Goal: Check status: Check status

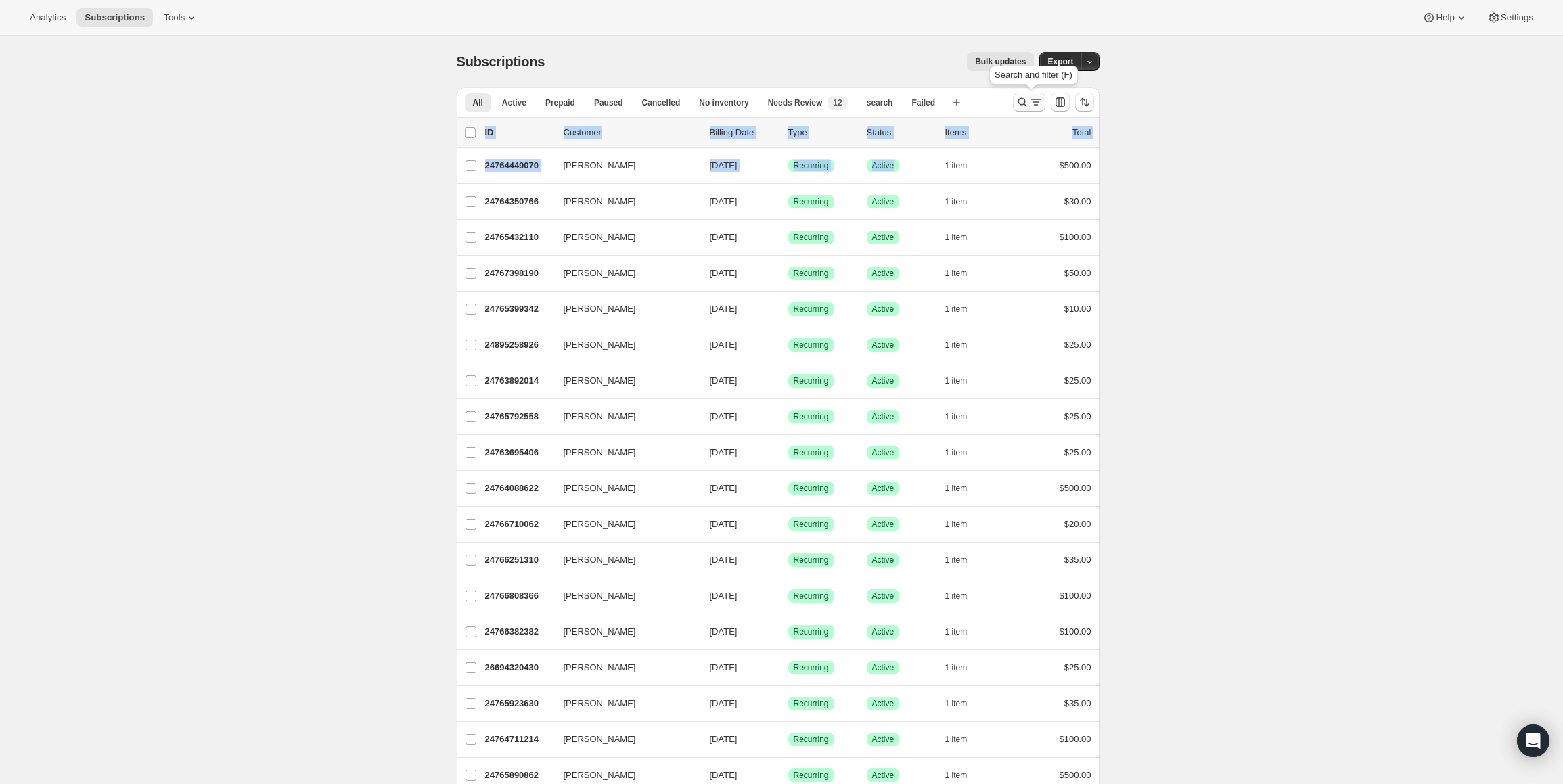
drag, startPoint x: 898, startPoint y: 179, endPoint x: 1019, endPoint y: 101, distance: 144.0
click at [1027, 98] on icon "Search and filter results" at bounding box center [1023, 102] width 14 height 14
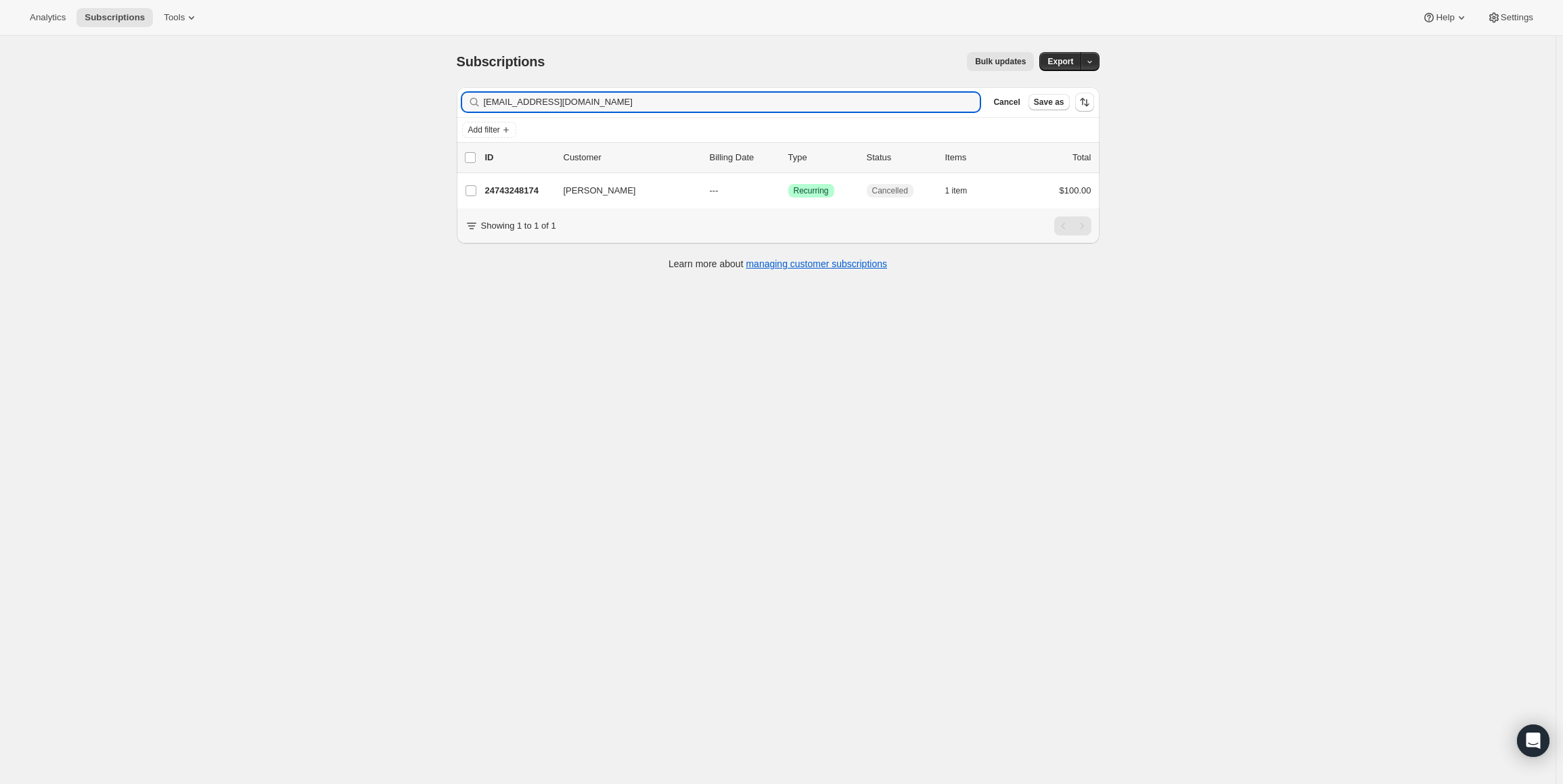
type input "kgilkes32169@pastorrick.com"
click at [613, 109] on input "kgilkes32169@pastorrick.com" at bounding box center [721, 102] width 472 height 19
click at [454, 100] on div "Filter subscribers kgilkes32169@pastorrick.com Clear Cancel Save as Add filter …" at bounding box center [773, 179] width 654 height 207
paste input "kjmiller2182@gmail.com"
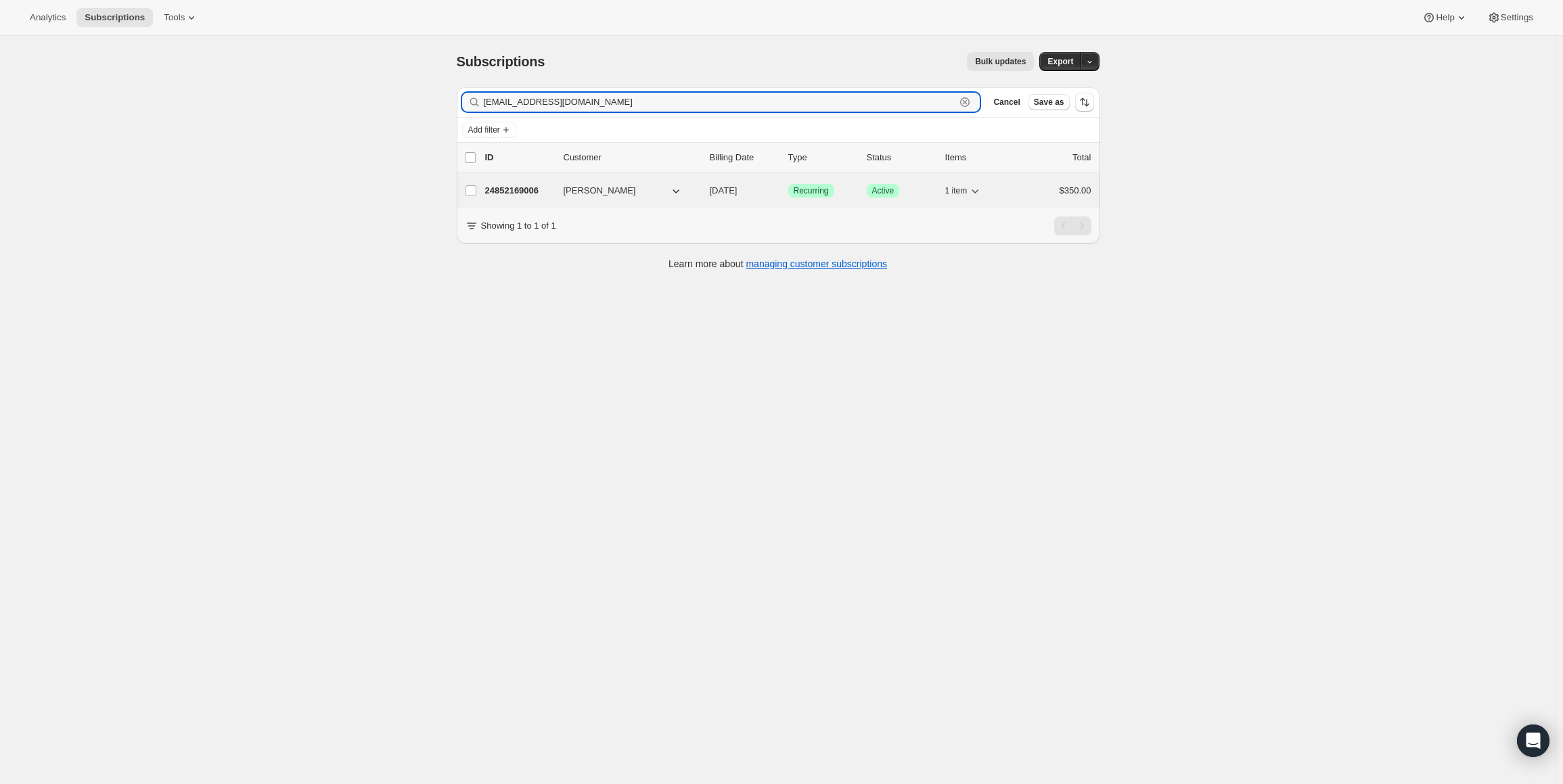
type input "kjmiller2182@gmail.com"
click at [516, 190] on p "24852169006" at bounding box center [519, 190] width 68 height 14
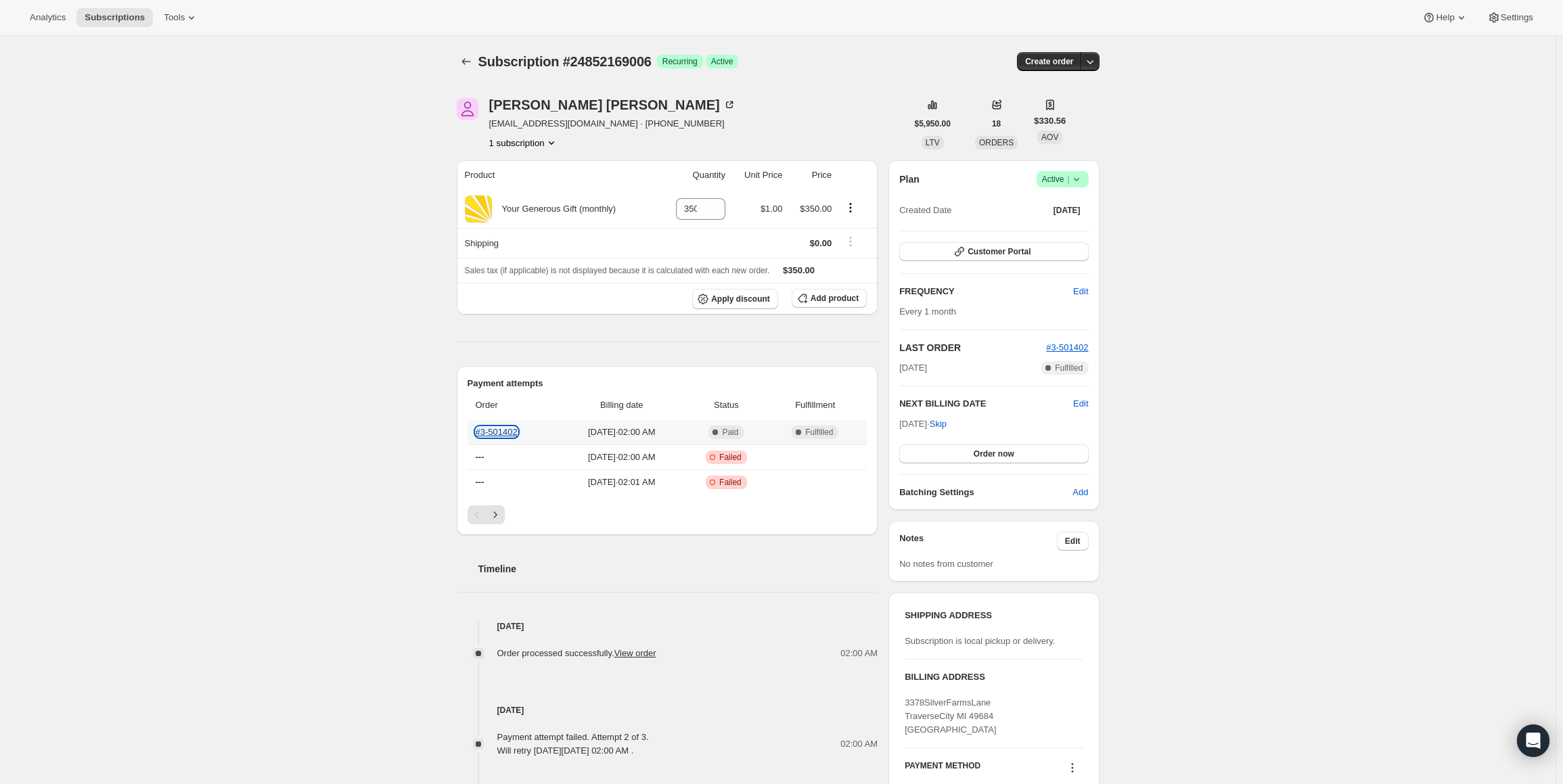
click at [503, 431] on link "#3-501402" at bounding box center [497, 432] width 42 height 10
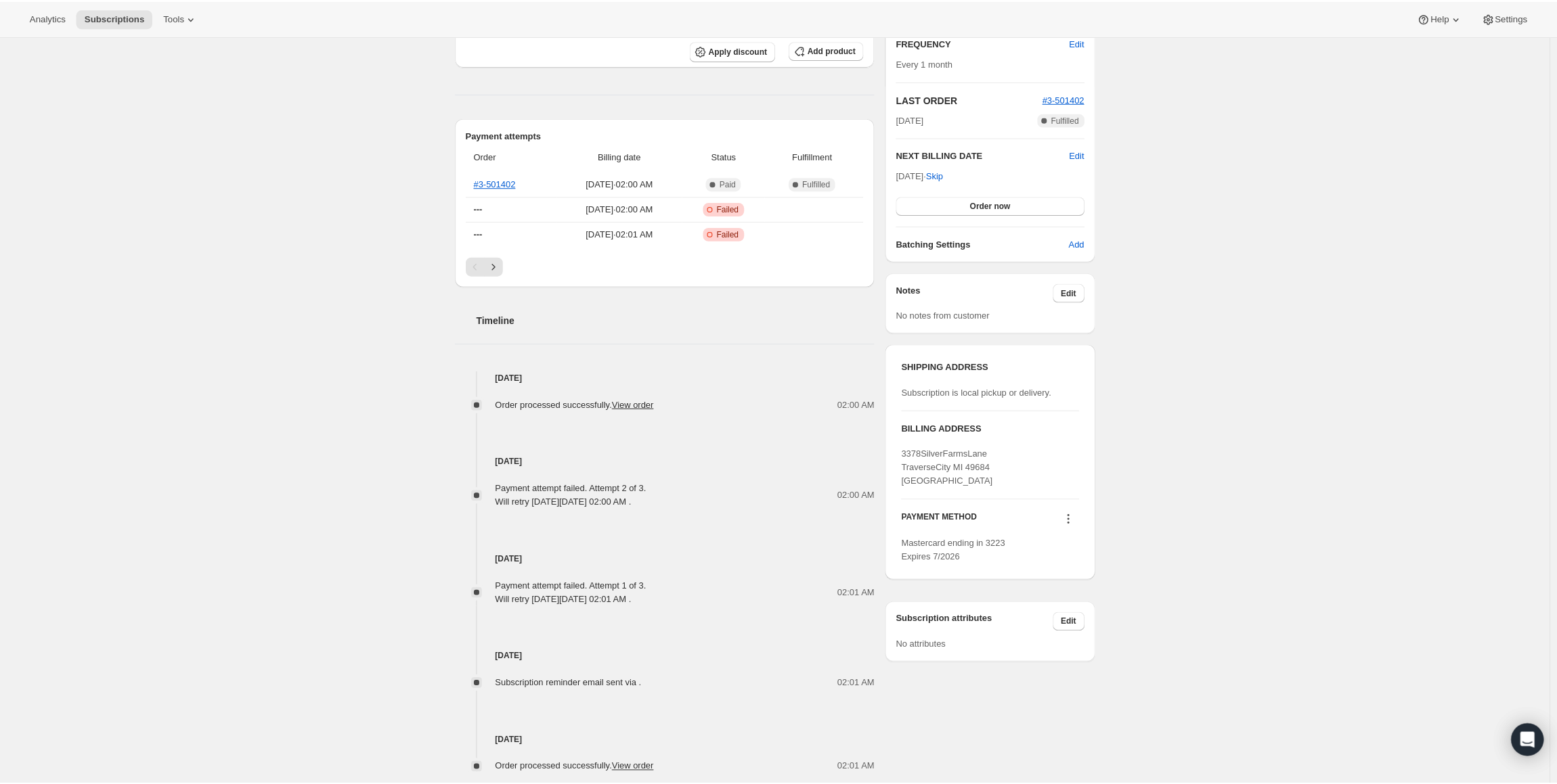
scroll to position [318, 0]
